Goal: Transaction & Acquisition: Purchase product/service

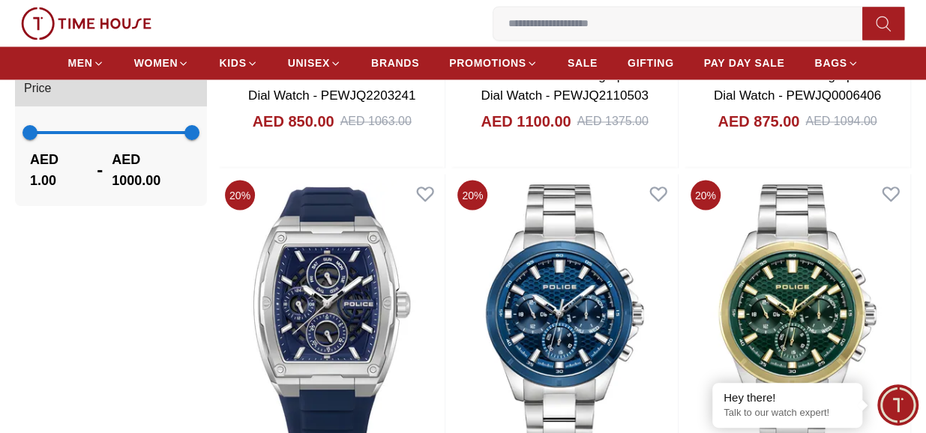
scroll to position [1439, 0]
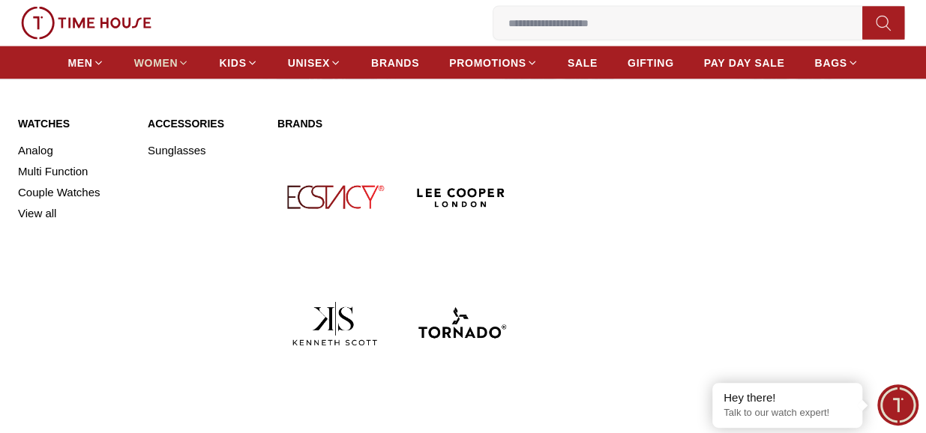
click at [138, 60] on span "WOMEN" at bounding box center [156, 62] width 44 height 15
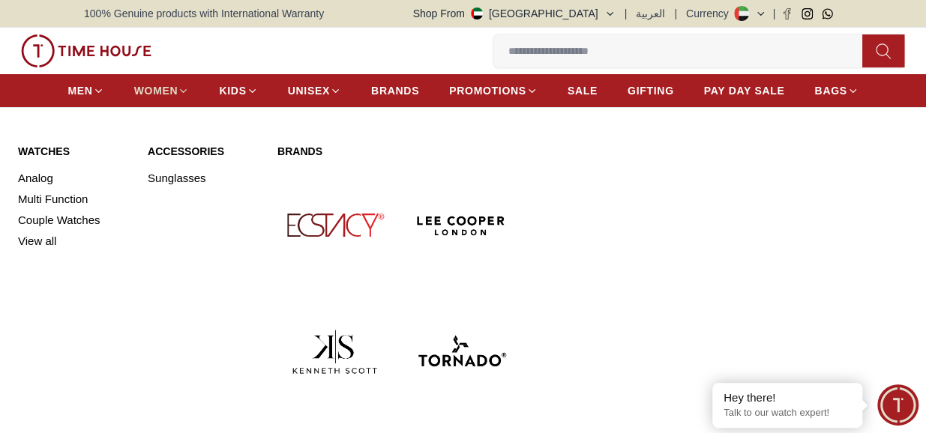
click at [149, 97] on link "WOMEN" at bounding box center [161, 90] width 55 height 27
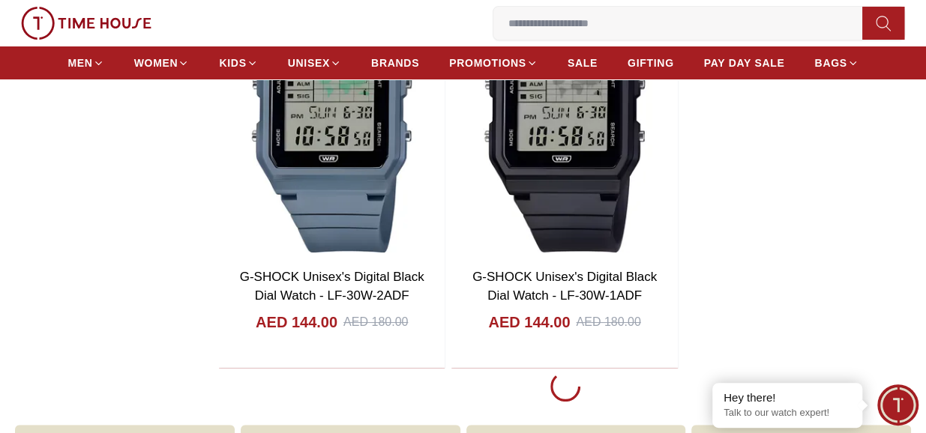
scroll to position [2669, 0]
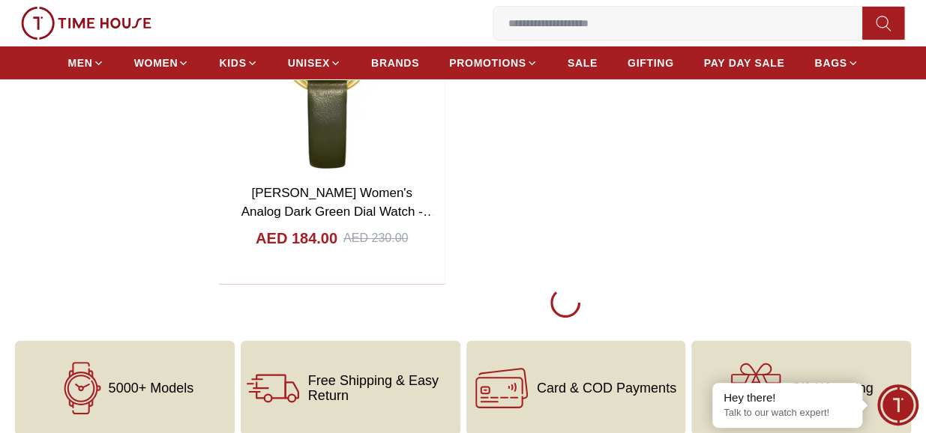
scroll to position [13614, 0]
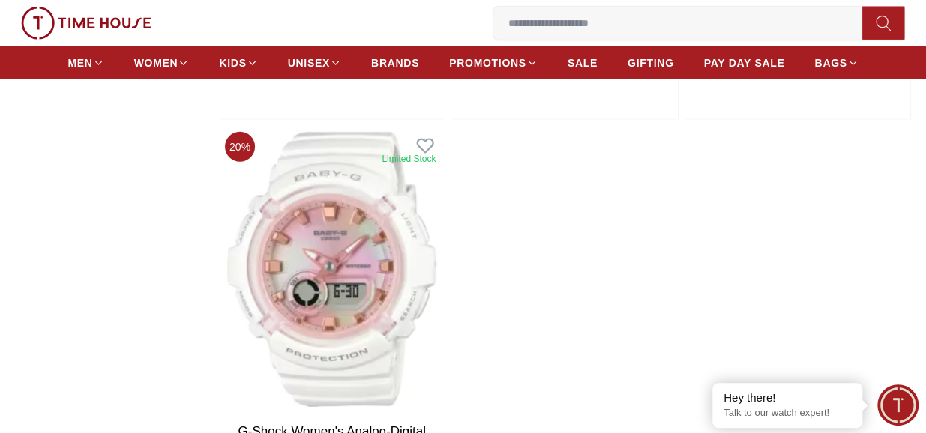
scroll to position [18772, 0]
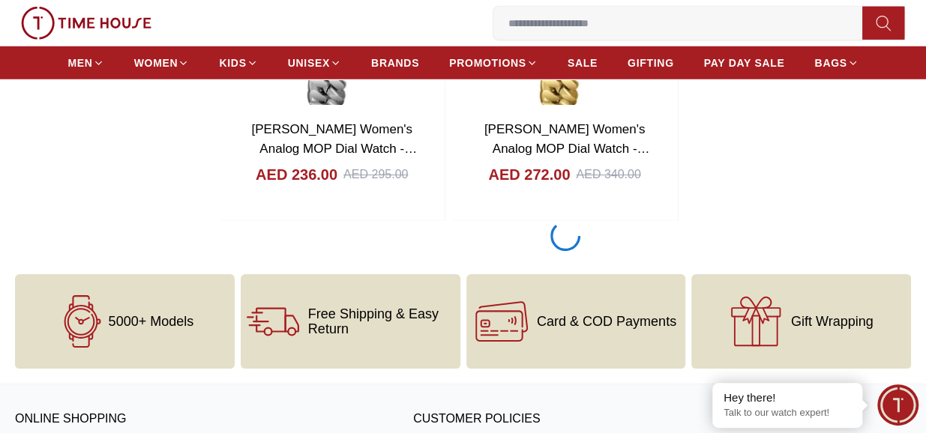
scroll to position [24177, 0]
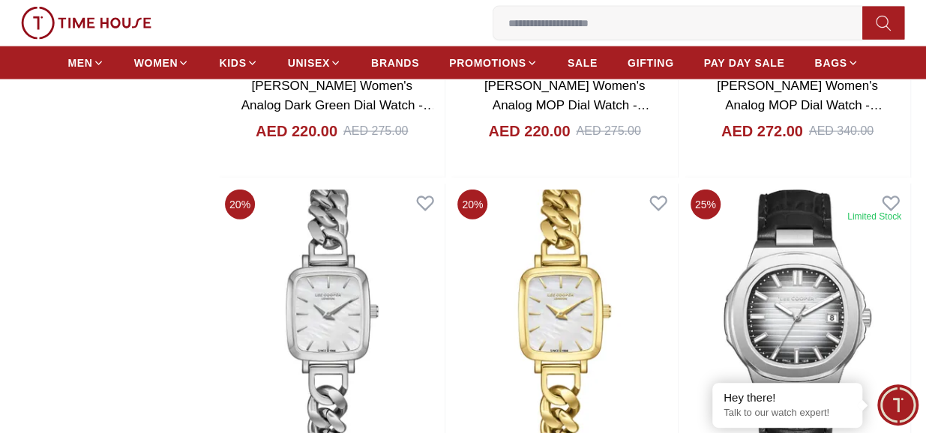
scroll to position [23839, 0]
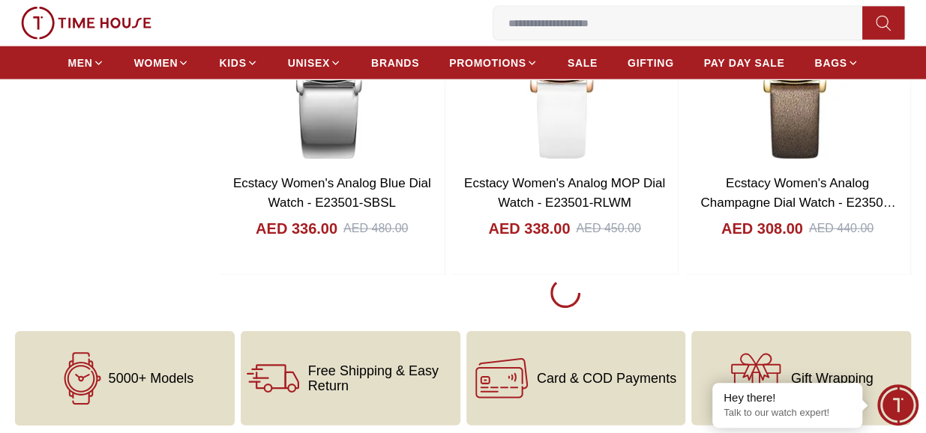
scroll to position [29357, 0]
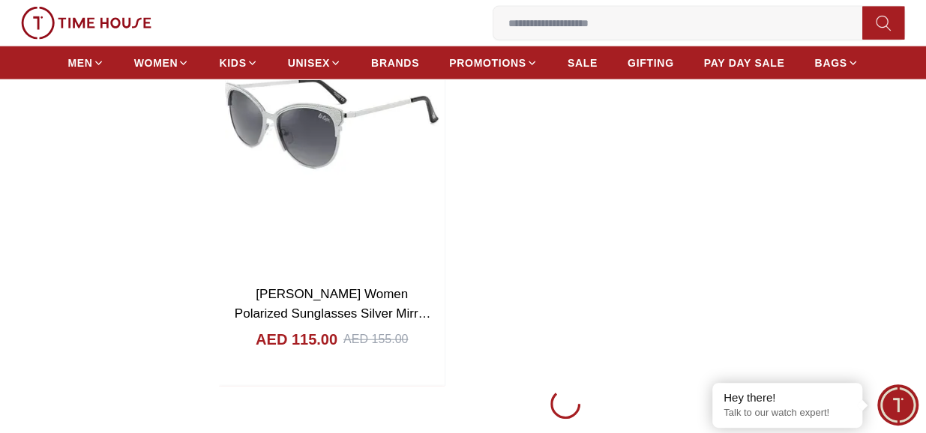
scroll to position [35025, 0]
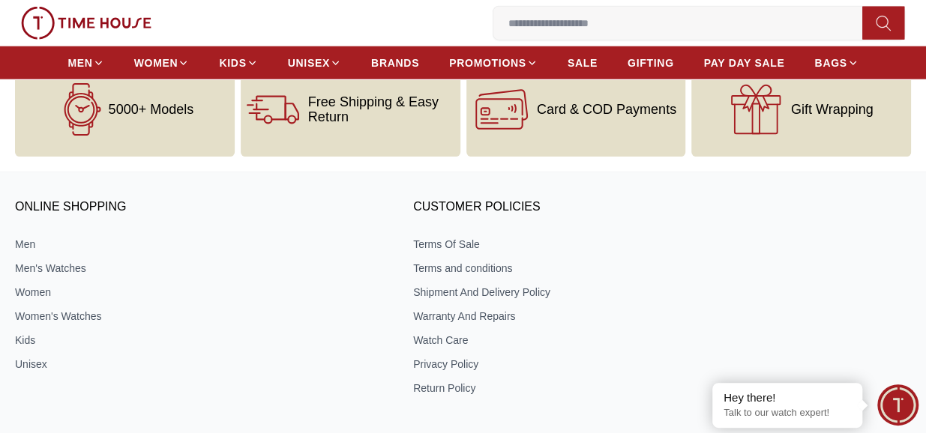
scroll to position [37930, 0]
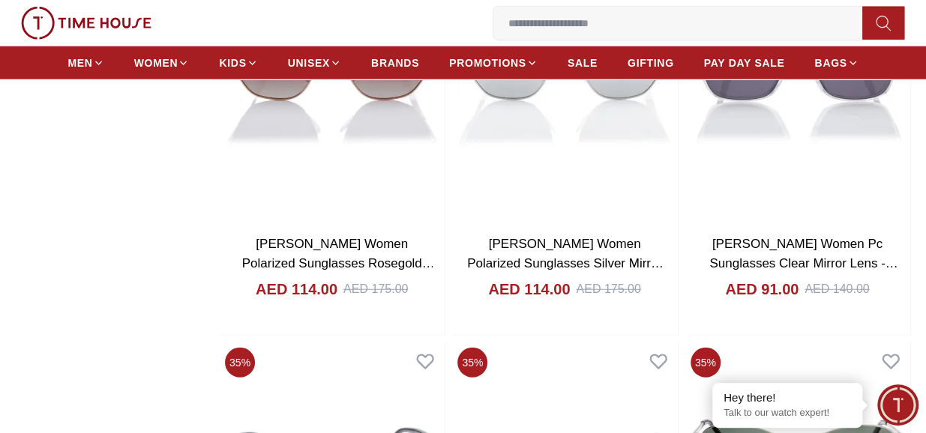
scroll to position [40398, 0]
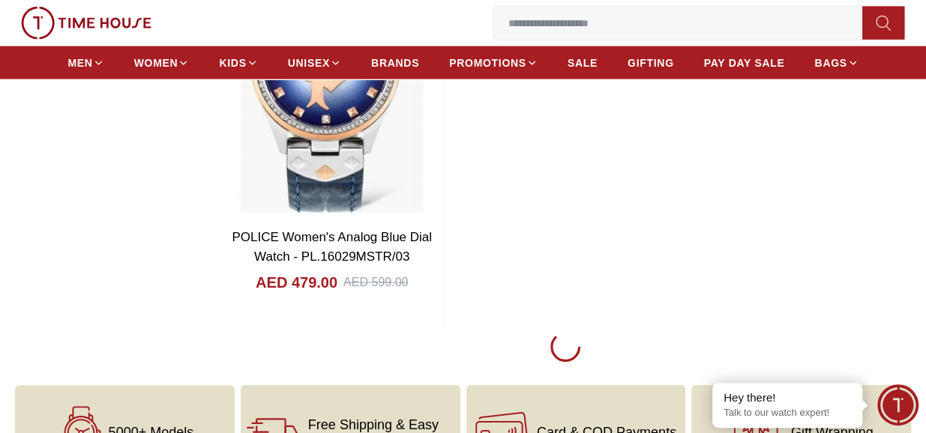
scroll to position [43187, 0]
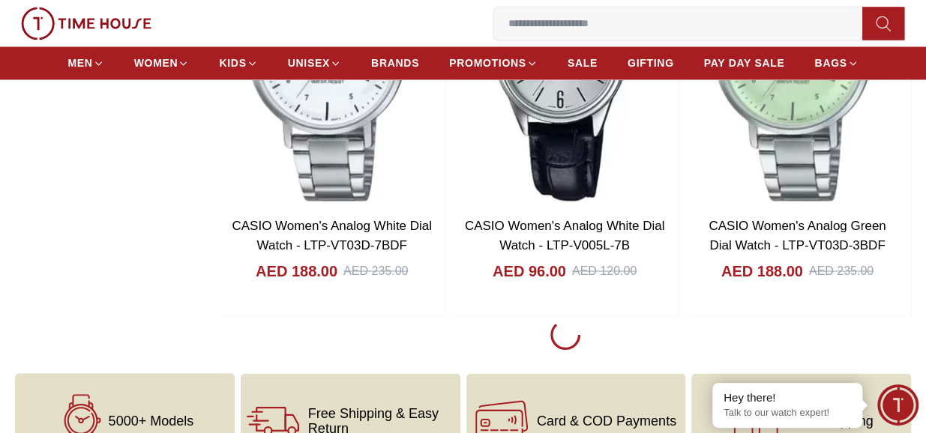
scroll to position [45616, 0]
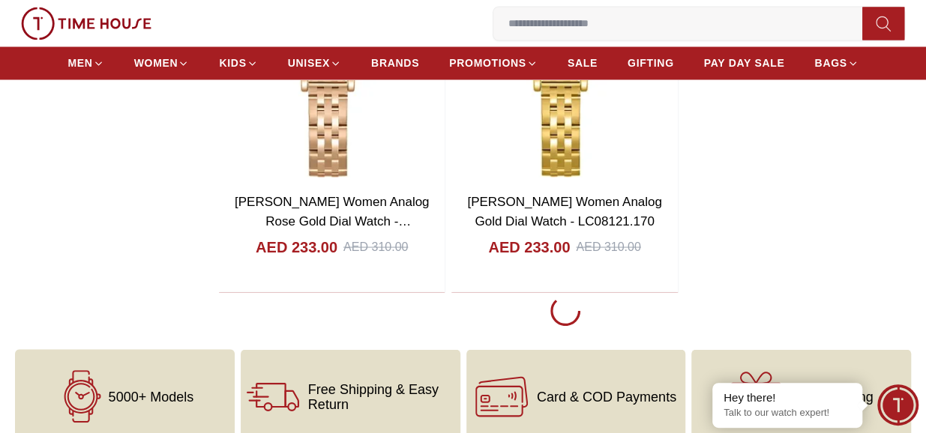
scroll to position [48525, 0]
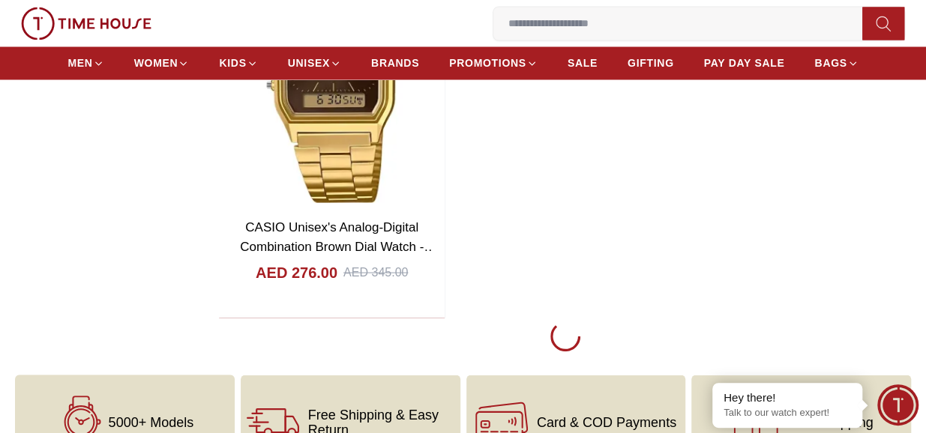
scroll to position [51313, 0]
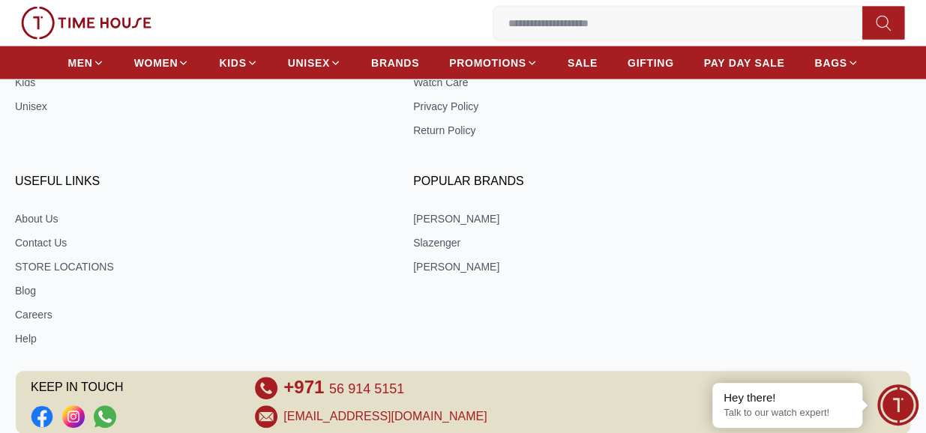
scroll to position [54228, 0]
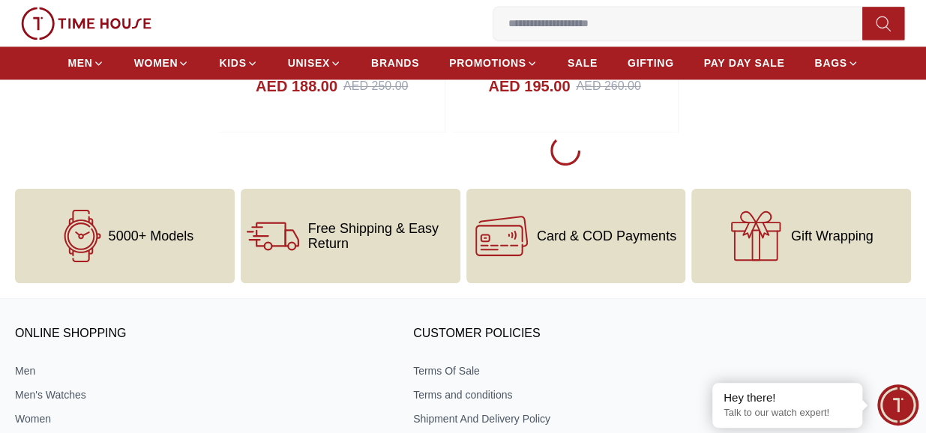
scroll to position [56678, 0]
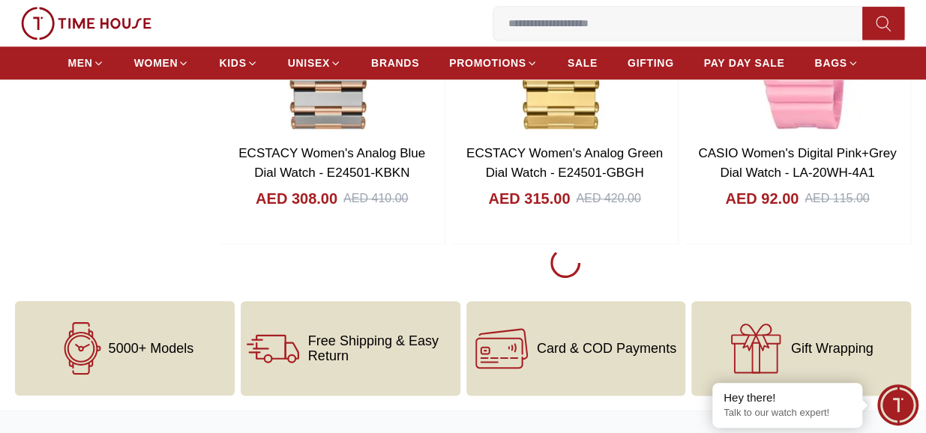
scroll to position [61806, 0]
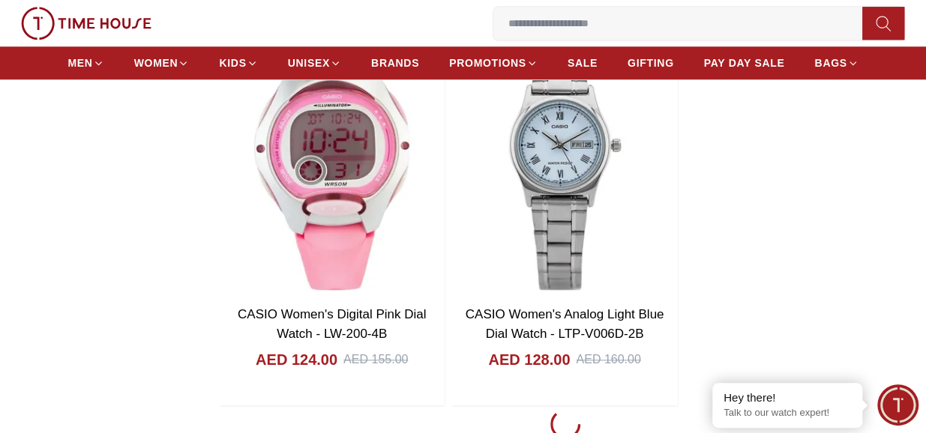
scroll to position [64594, 0]
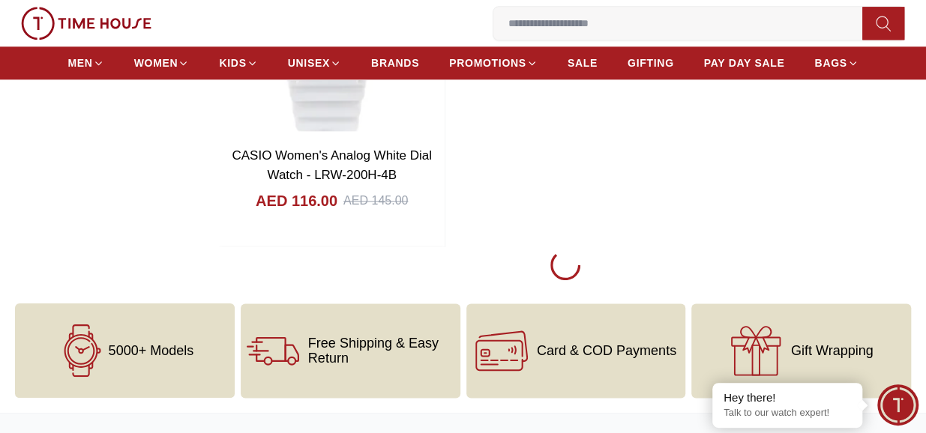
scroll to position [67563, 0]
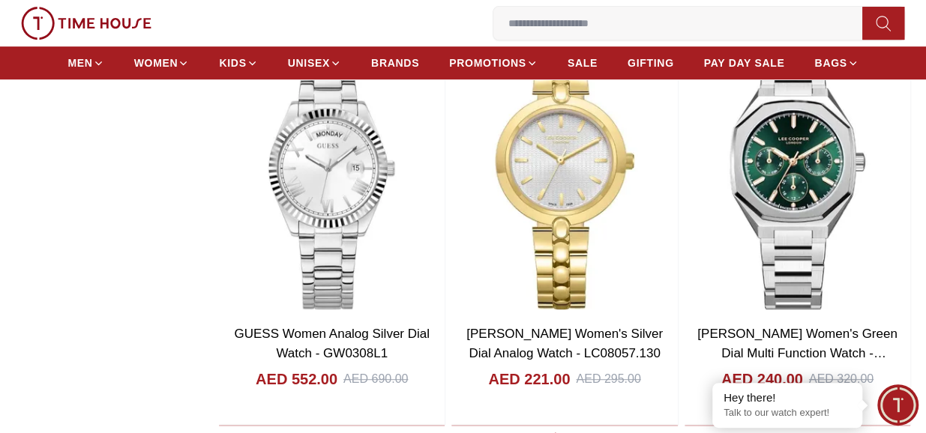
scroll to position [70072, 0]
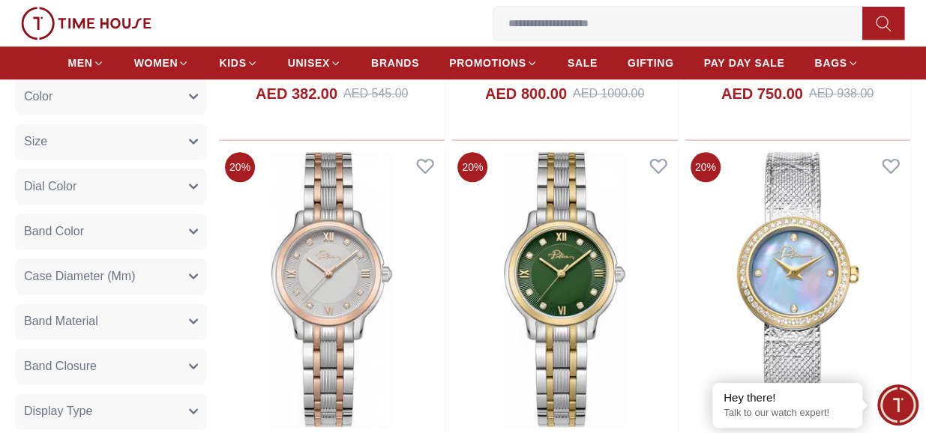
scroll to position [480, 0]
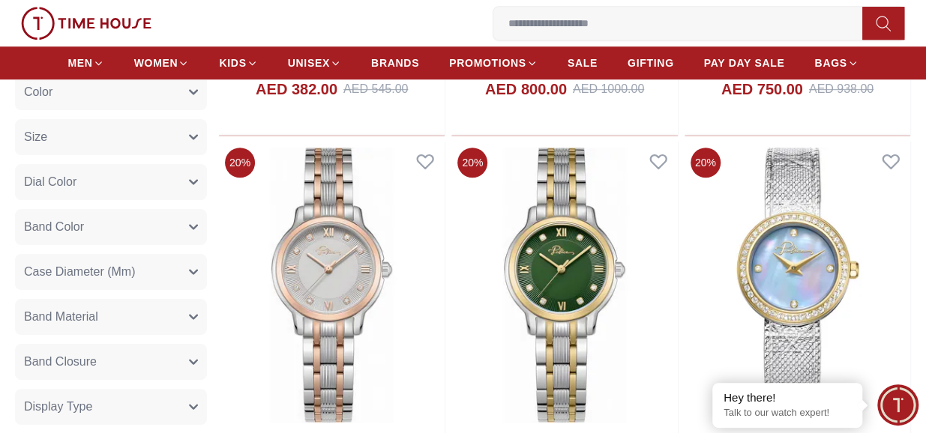
click at [156, 100] on button "Color" at bounding box center [111, 92] width 192 height 36
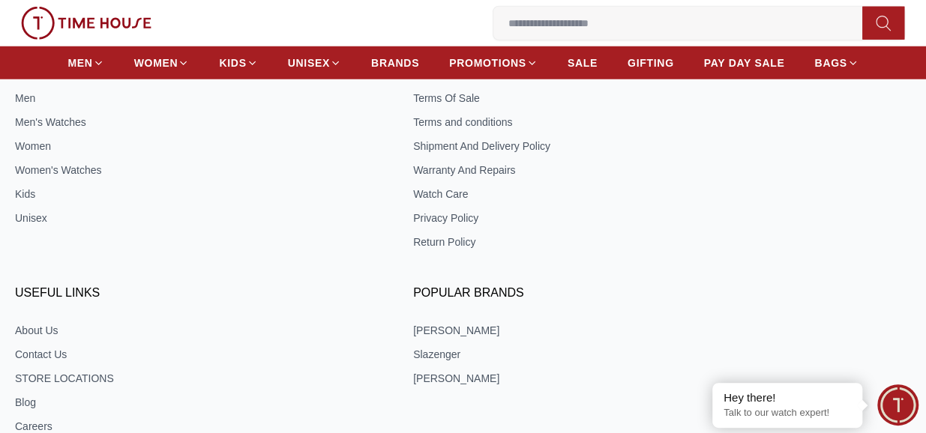
scroll to position [858, 0]
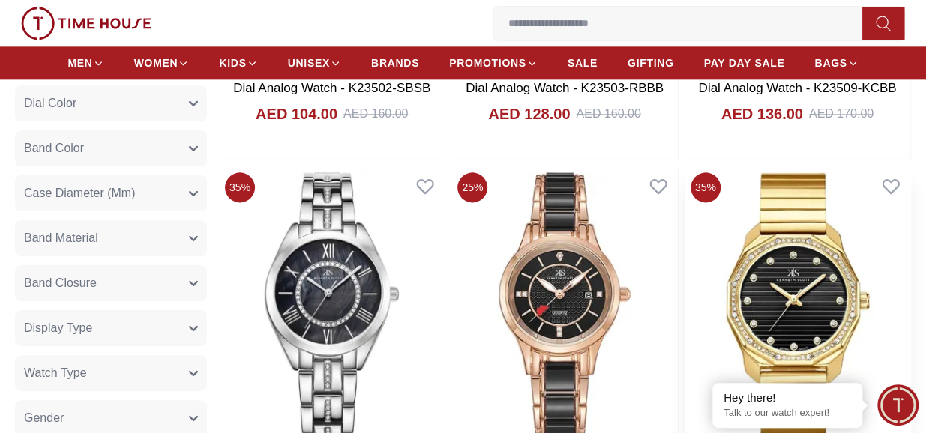
drag, startPoint x: 923, startPoint y: 169, endPoint x: 876, endPoint y: 180, distance: 47.6
click at [876, 180] on section "Filter By Clear Brands [PERSON_NAME] Slazenger [PERSON_NAME] Ecstacy CASIO CITI…" at bounding box center [463, 153] width 926 height 1695
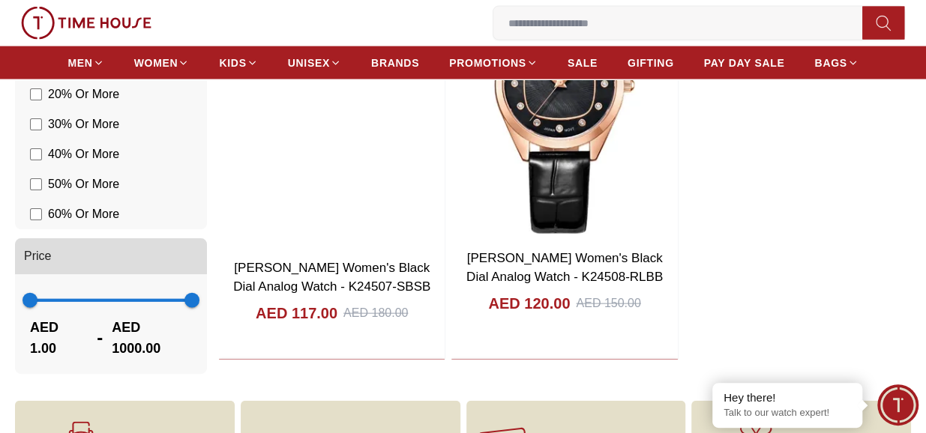
scroll to position [1463, 0]
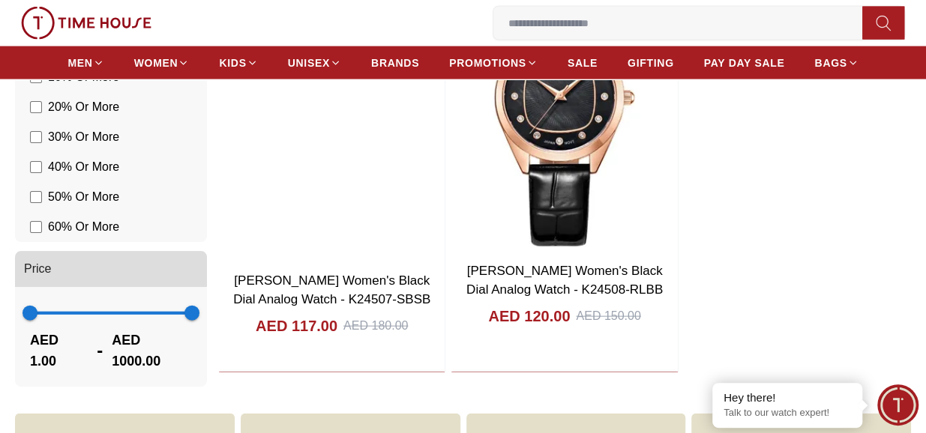
click at [125, 9] on img at bounding box center [86, 23] width 130 height 33
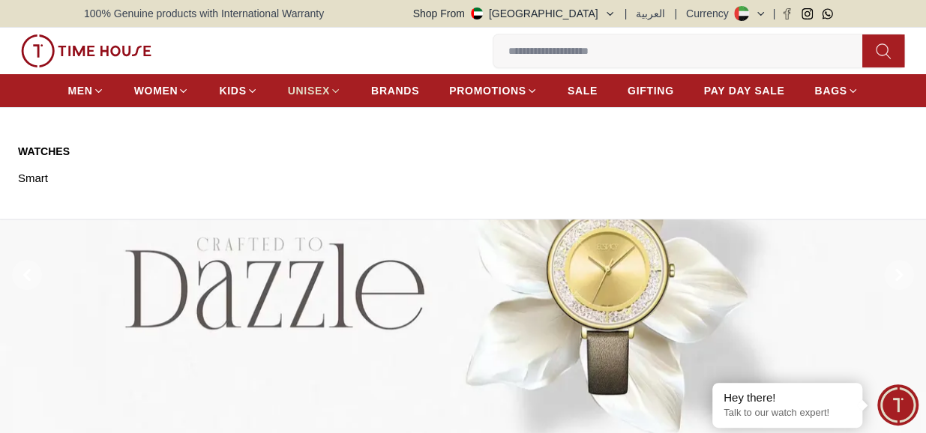
click at [313, 97] on span "UNISEX" at bounding box center [309, 90] width 42 height 15
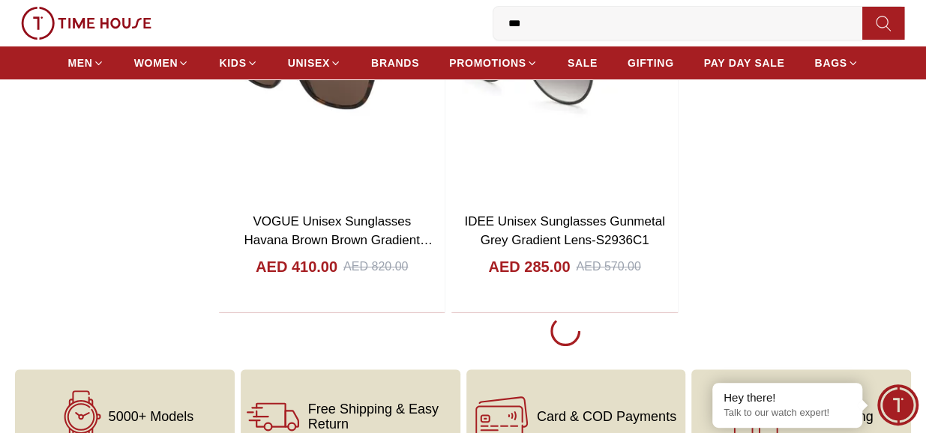
scroll to position [2759, 0]
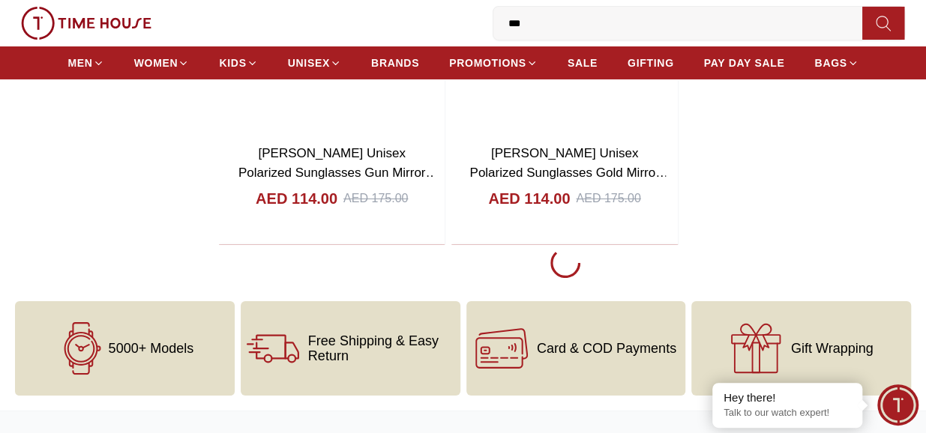
scroll to position [10861, 0]
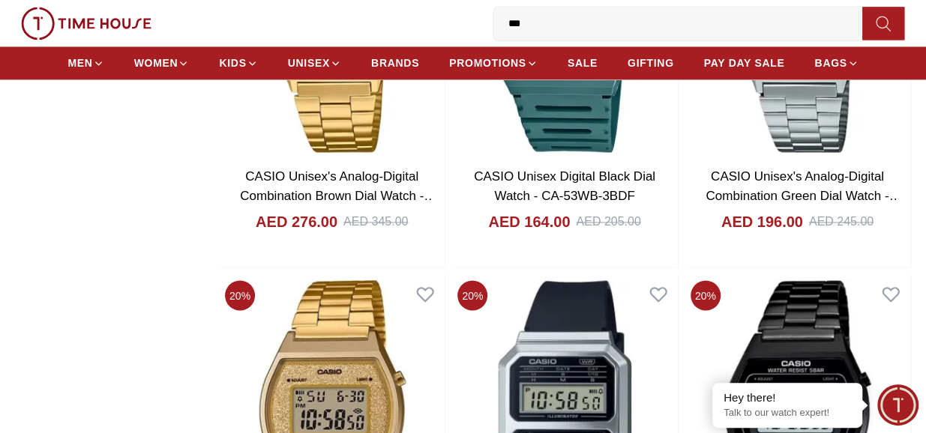
scroll to position [15029, 0]
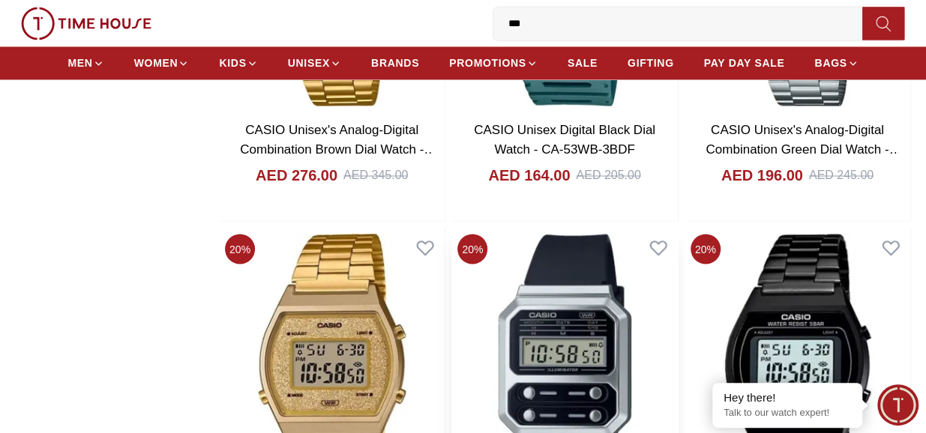
click at [513, 241] on img at bounding box center [564, 371] width 226 height 287
